Goal: Task Accomplishment & Management: Complete application form

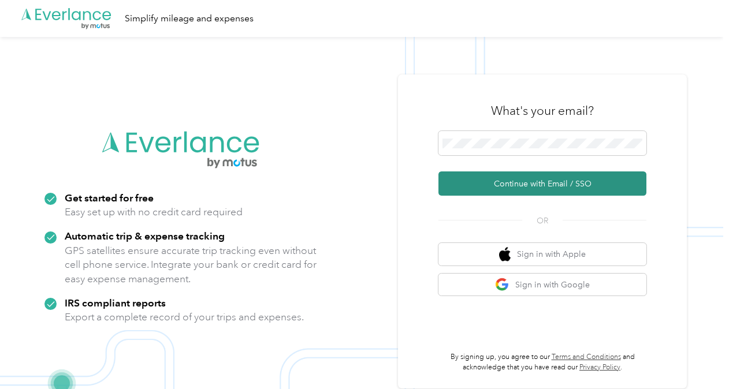
click at [514, 187] on button "Continue with Email / SSO" at bounding box center [542, 184] width 208 height 24
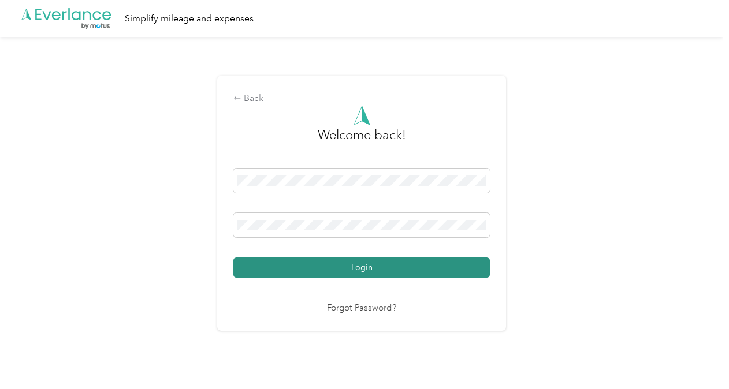
click at [423, 264] on button "Login" at bounding box center [361, 268] width 256 height 20
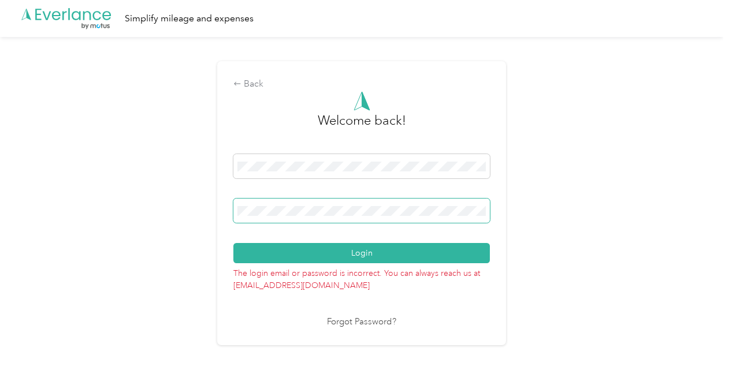
click at [374, 205] on span at bounding box center [361, 211] width 256 height 24
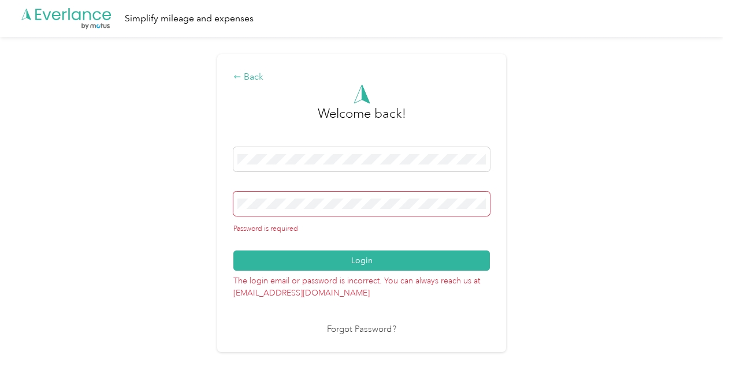
click at [254, 76] on div "Back" at bounding box center [361, 77] width 256 height 14
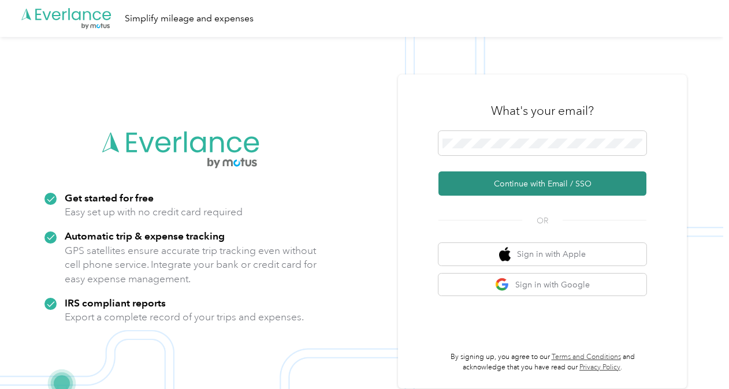
click at [534, 190] on button "Continue with Email / SSO" at bounding box center [542, 184] width 208 height 24
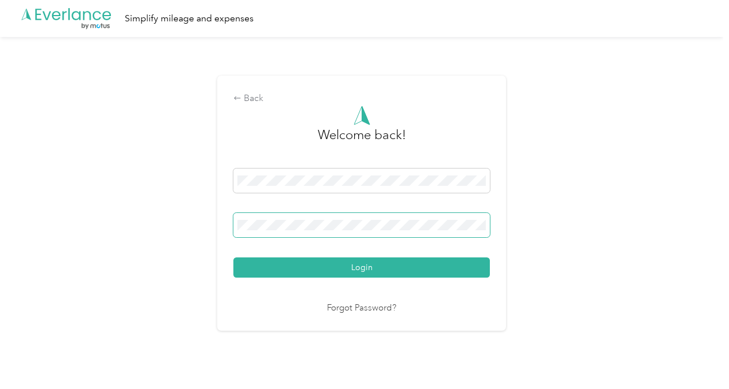
click at [364, 230] on span at bounding box center [361, 225] width 256 height 24
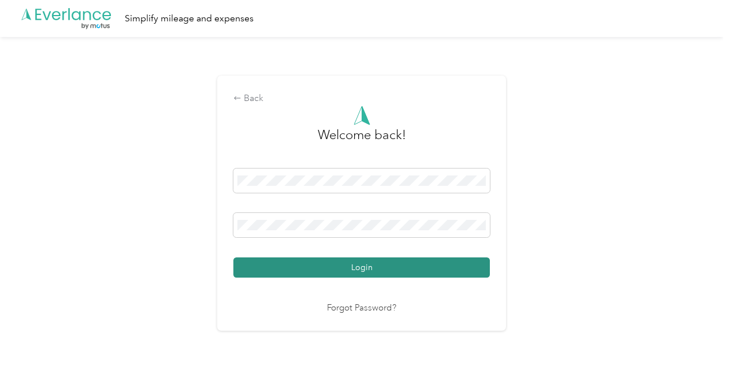
click at [466, 264] on button "Login" at bounding box center [361, 268] width 256 height 20
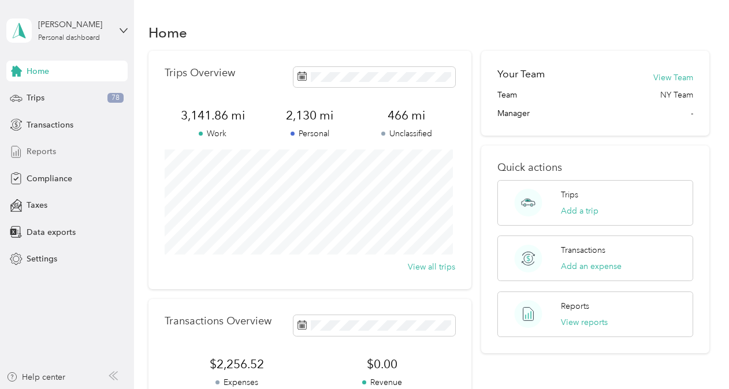
click at [45, 150] on span "Reports" at bounding box center [41, 152] width 29 height 12
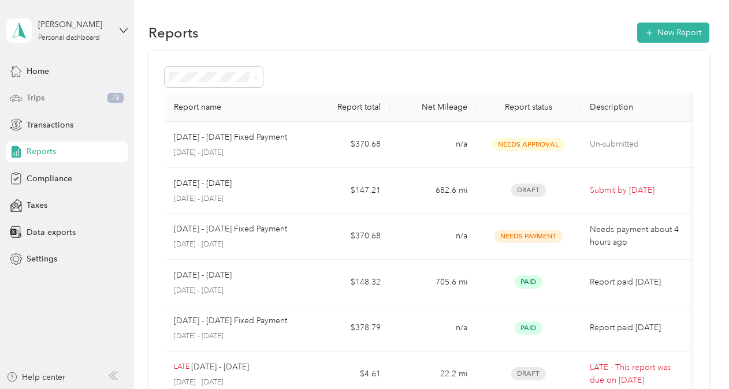
click at [35, 96] on span "Trips" at bounding box center [36, 98] width 18 height 12
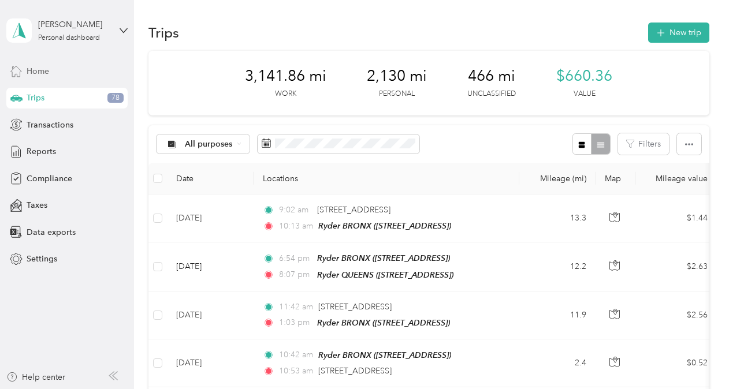
click at [32, 69] on span "Home" at bounding box center [38, 71] width 23 height 12
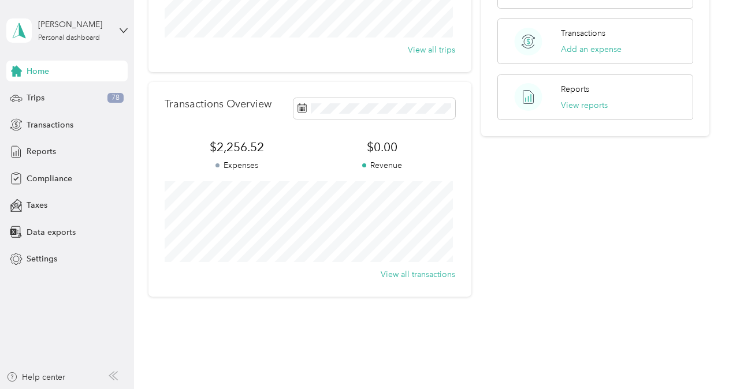
scroll to position [231, 0]
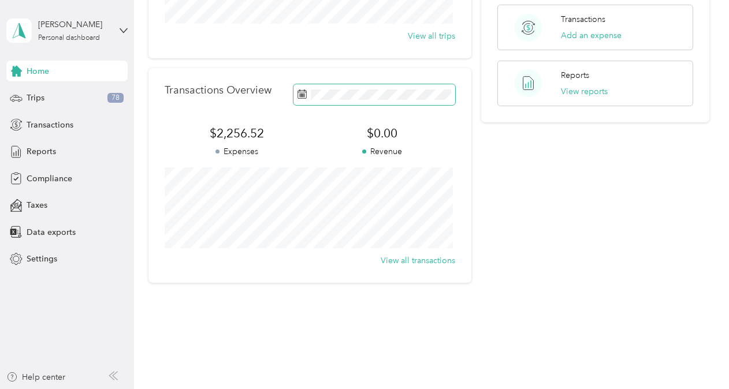
click at [300, 97] on icon at bounding box center [301, 94] width 9 height 9
click at [622, 208] on div "Your Team View Team Team NY Team Manager - Quick actions Trips Add a trip Trans…" at bounding box center [595, 51] width 228 height 463
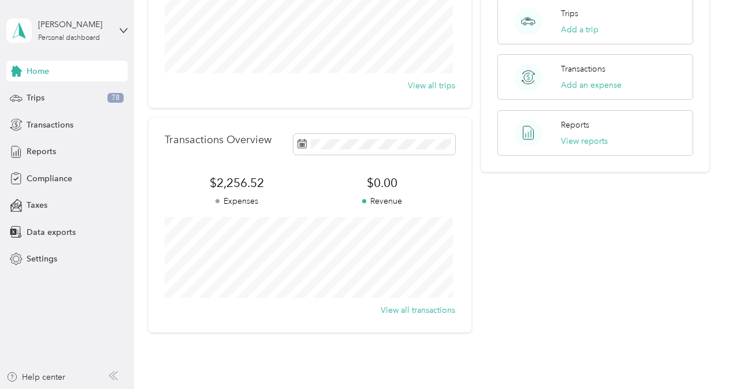
scroll to position [115, 0]
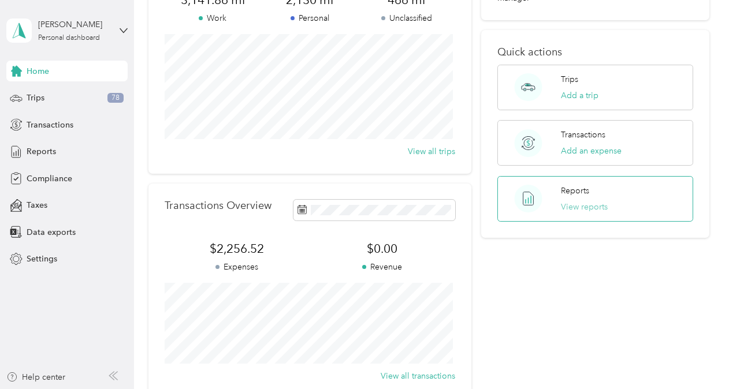
click at [581, 208] on button "View reports" at bounding box center [584, 207] width 47 height 12
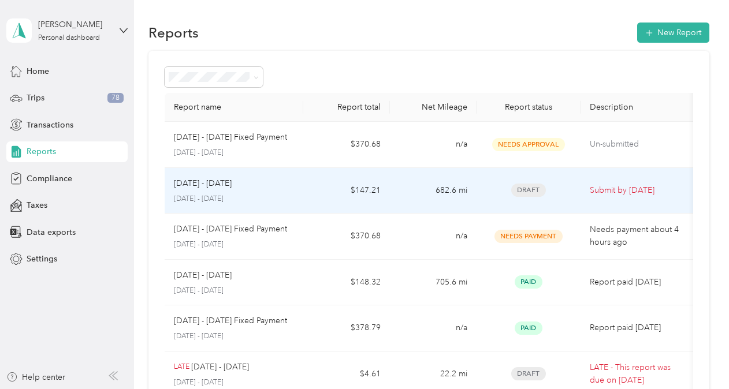
click at [614, 189] on p "Submit by [DATE]" at bounding box center [638, 190] width 97 height 13
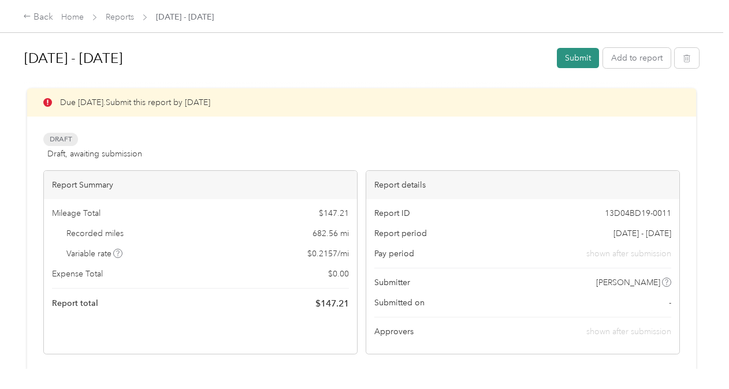
click at [577, 62] on button "Submit" at bounding box center [578, 58] width 42 height 20
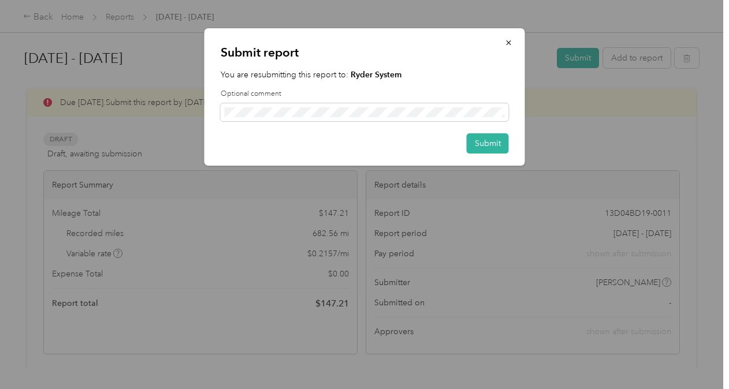
drag, startPoint x: 105, startPoint y: 53, endPoint x: 72, endPoint y: 53, distance: 33.5
click at [72, 53] on div at bounding box center [364, 194] width 729 height 389
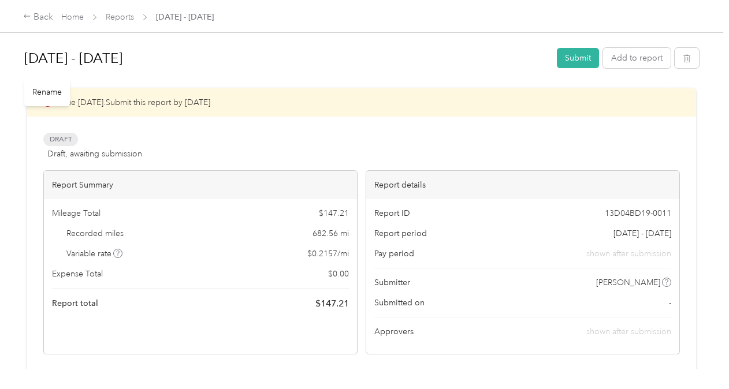
drag, startPoint x: 128, startPoint y: 53, endPoint x: 26, endPoint y: 64, distance: 102.8
click at [26, 64] on h1 "[DATE] - [DATE]" at bounding box center [286, 58] width 524 height 28
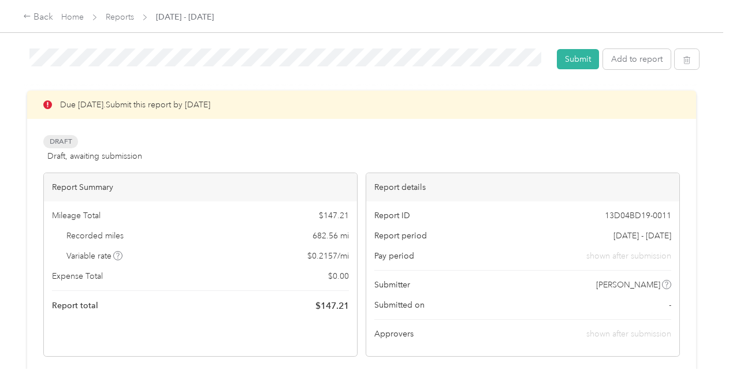
click at [8, 68] on div "[DATE] - [DATE] Submit Add to report Due [DATE]. Submit this report by [DATE] D…" at bounding box center [361, 184] width 723 height 369
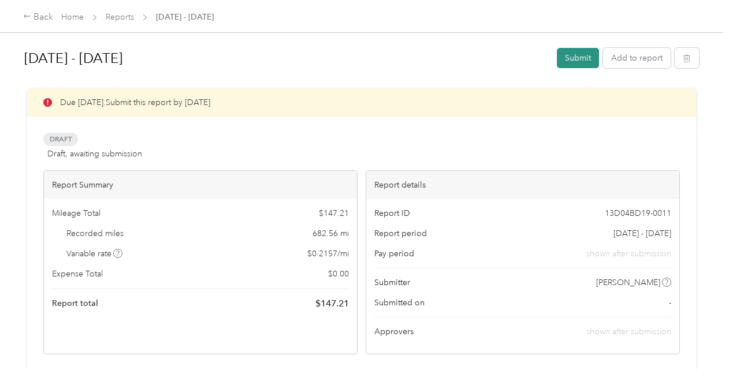
click at [578, 60] on button "Submit" at bounding box center [578, 58] width 42 height 20
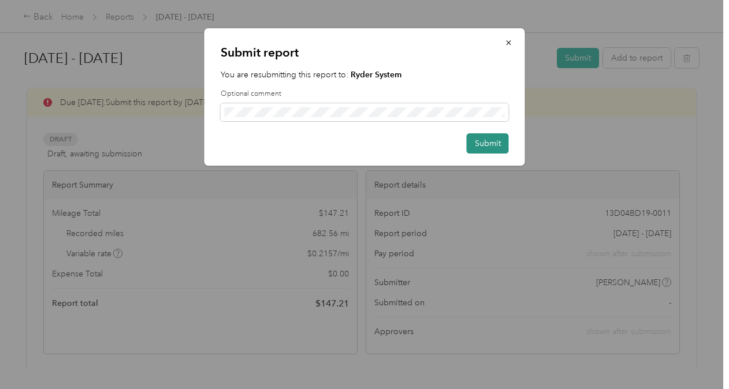
click at [489, 144] on button "Submit" at bounding box center [488, 143] width 42 height 20
